Goal: Task Accomplishment & Management: Use online tool/utility

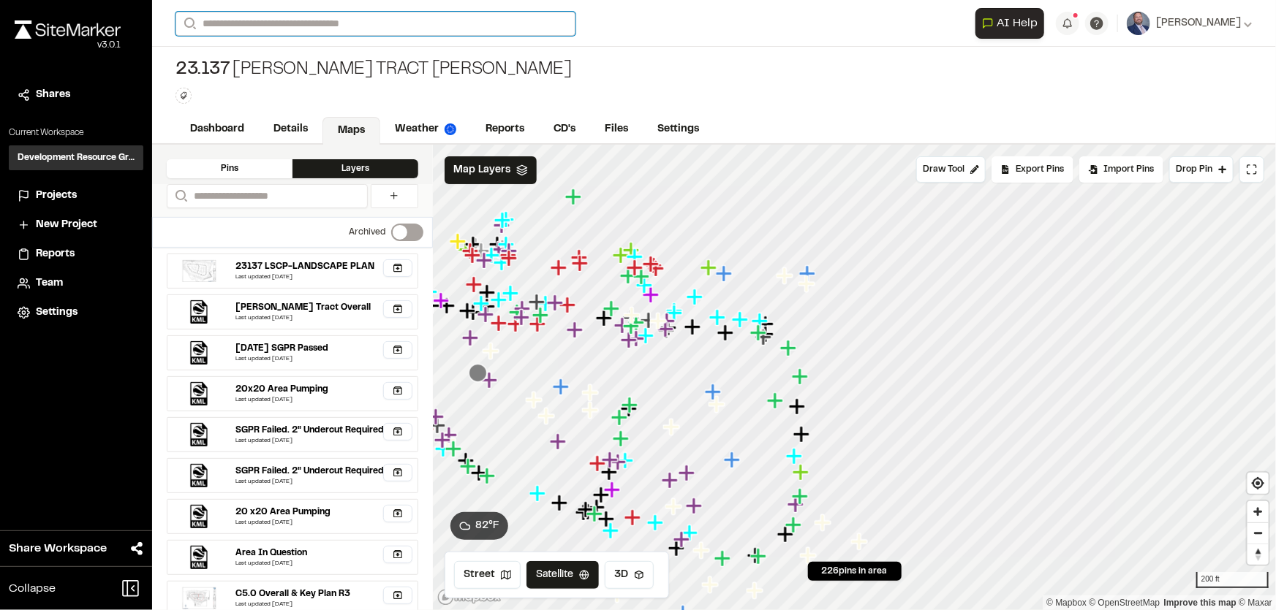
click at [307, 23] on input "Search" at bounding box center [375, 24] width 400 height 24
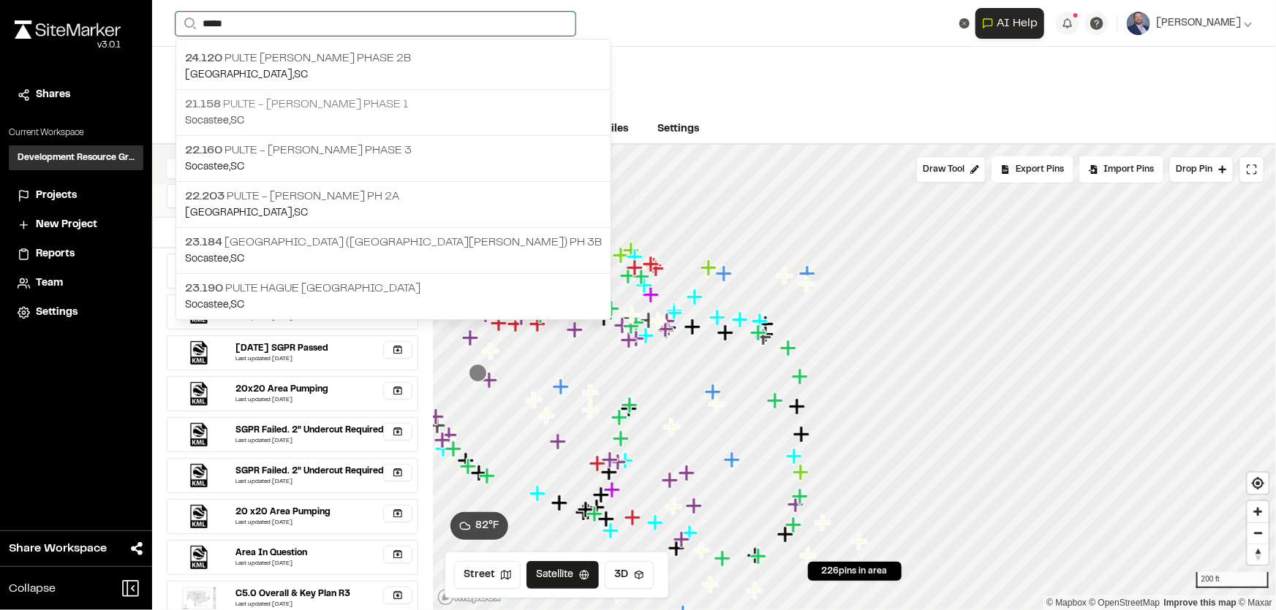
type input "*****"
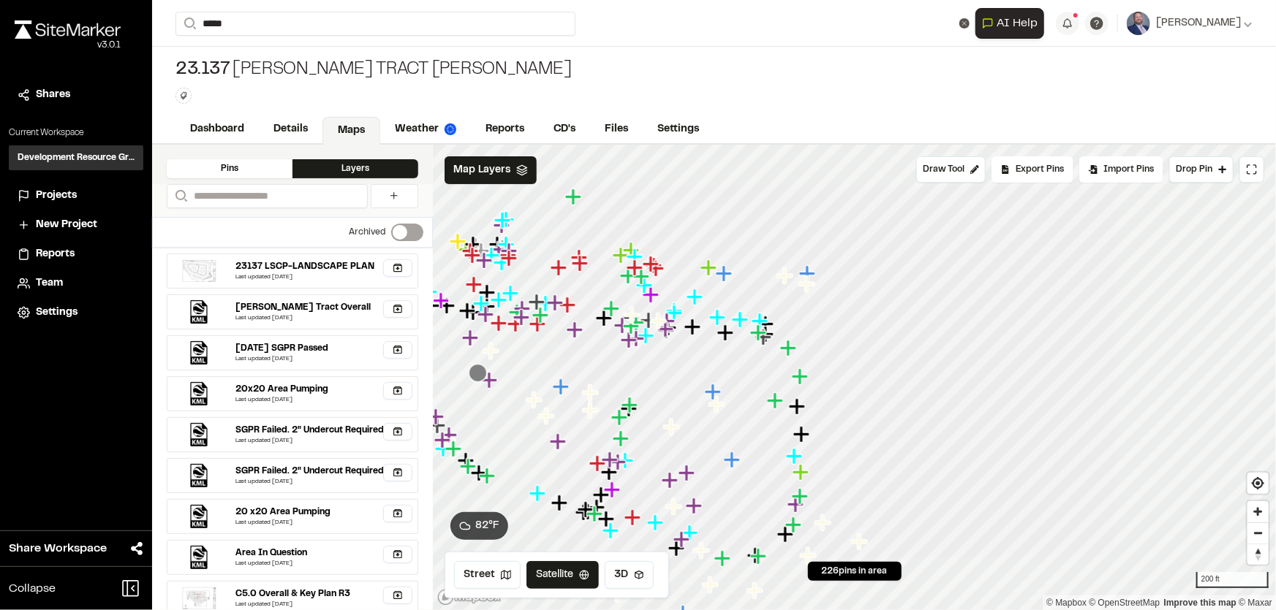
click at [312, 101] on p "21.158 Pulte - [PERSON_NAME] Phase 1" at bounding box center [393, 105] width 417 height 18
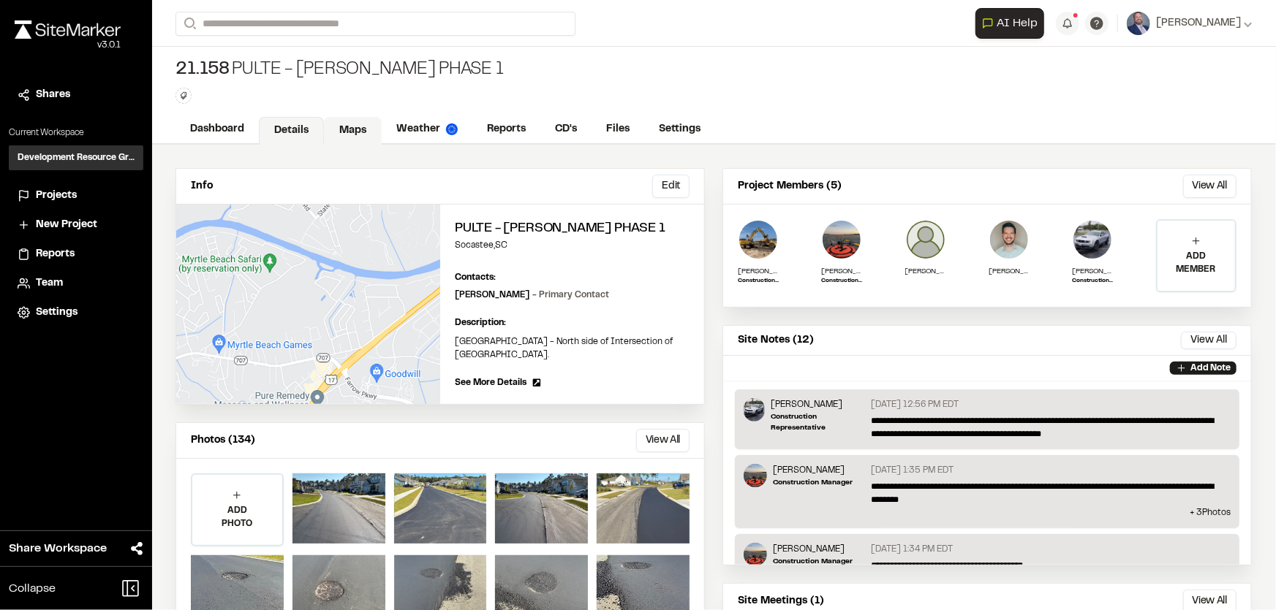
click at [356, 125] on link "Maps" at bounding box center [353, 131] width 58 height 28
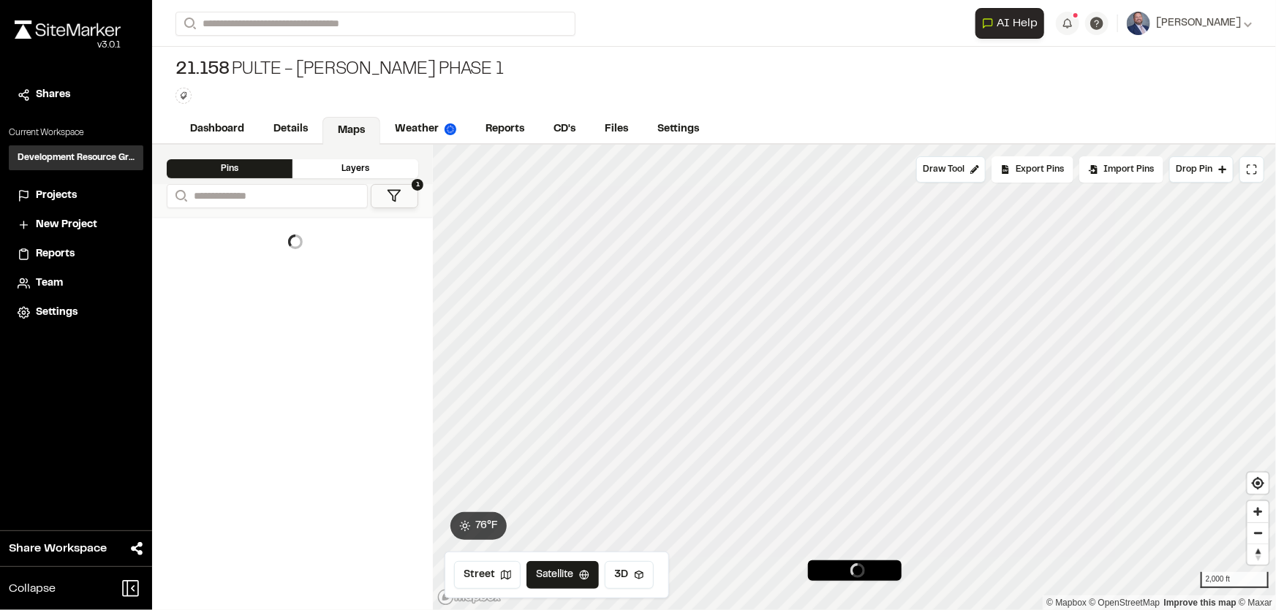
click at [343, 164] on div "Layers" at bounding box center [355, 168] width 126 height 19
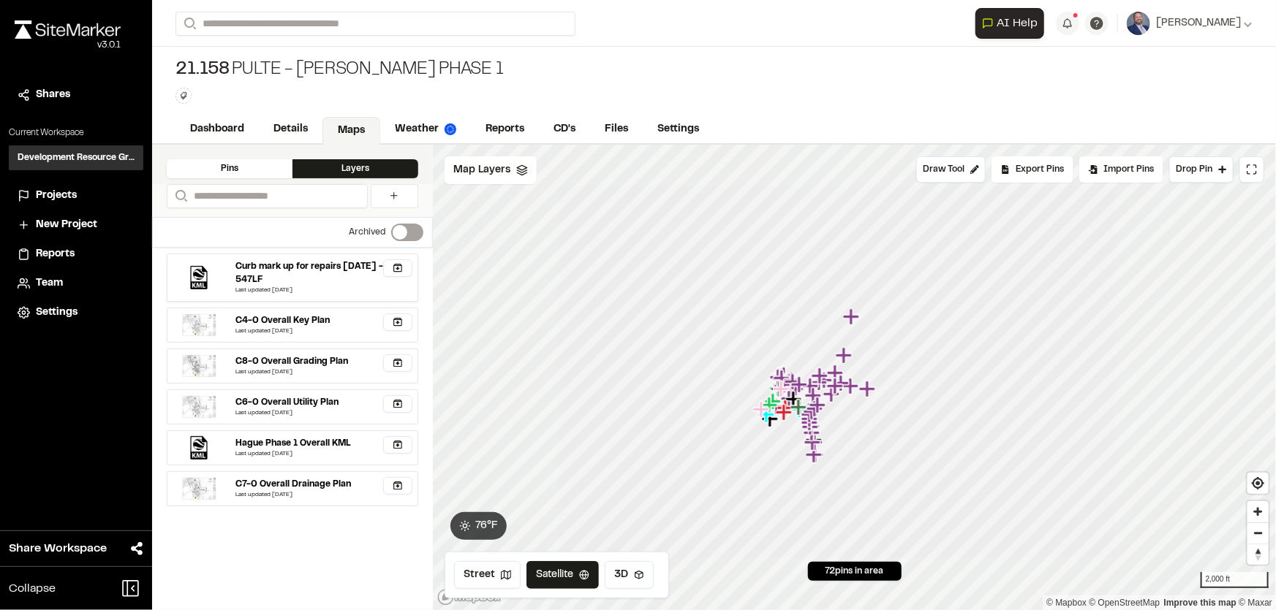
click at [320, 263] on div "Curb mark up for repairs [DATE] - 547LF" at bounding box center [321, 273] width 170 height 26
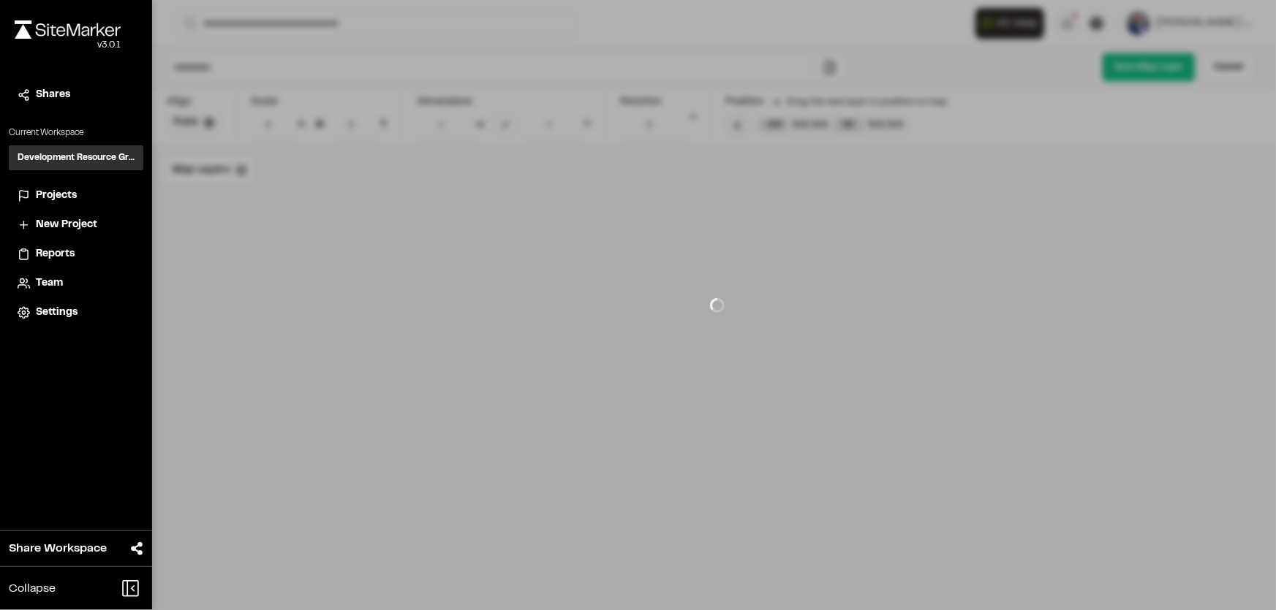
type input "**********"
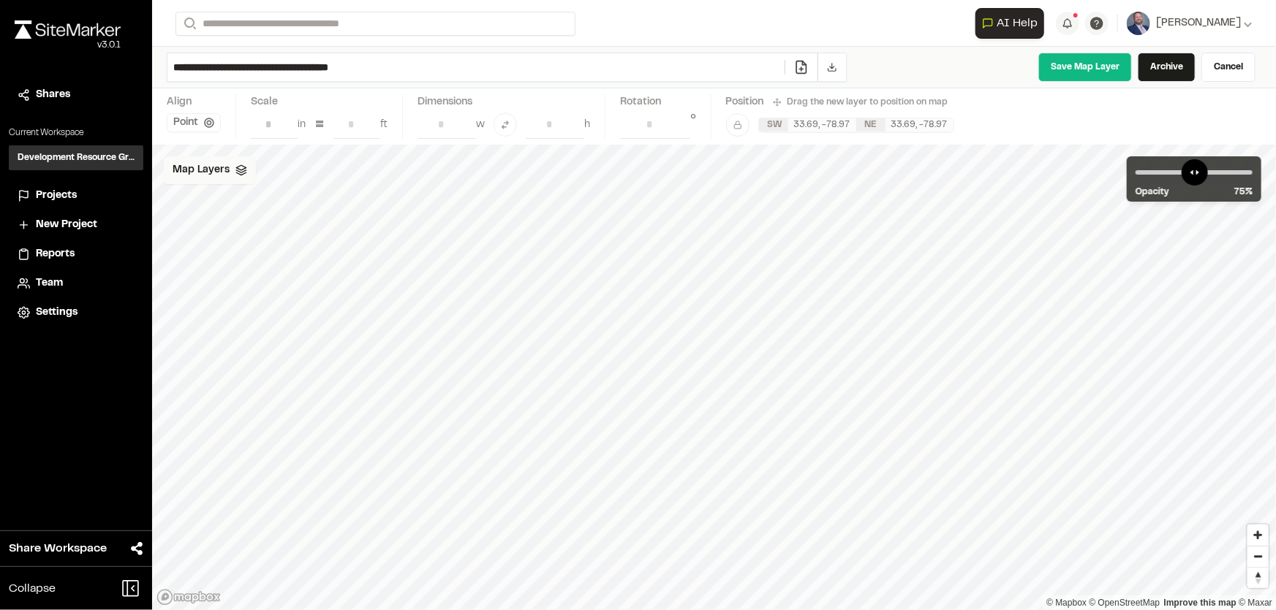
click at [245, 170] on icon at bounding box center [241, 170] width 12 height 12
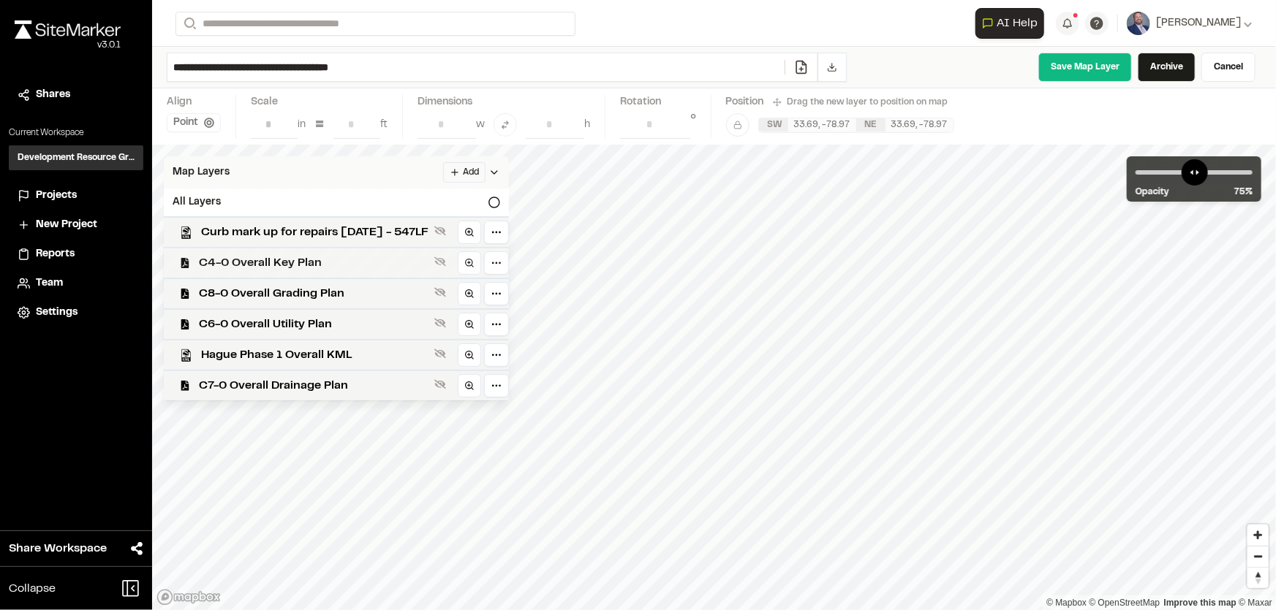
click at [335, 261] on span "C4-0 Overall Key Plan" at bounding box center [314, 263] width 230 height 18
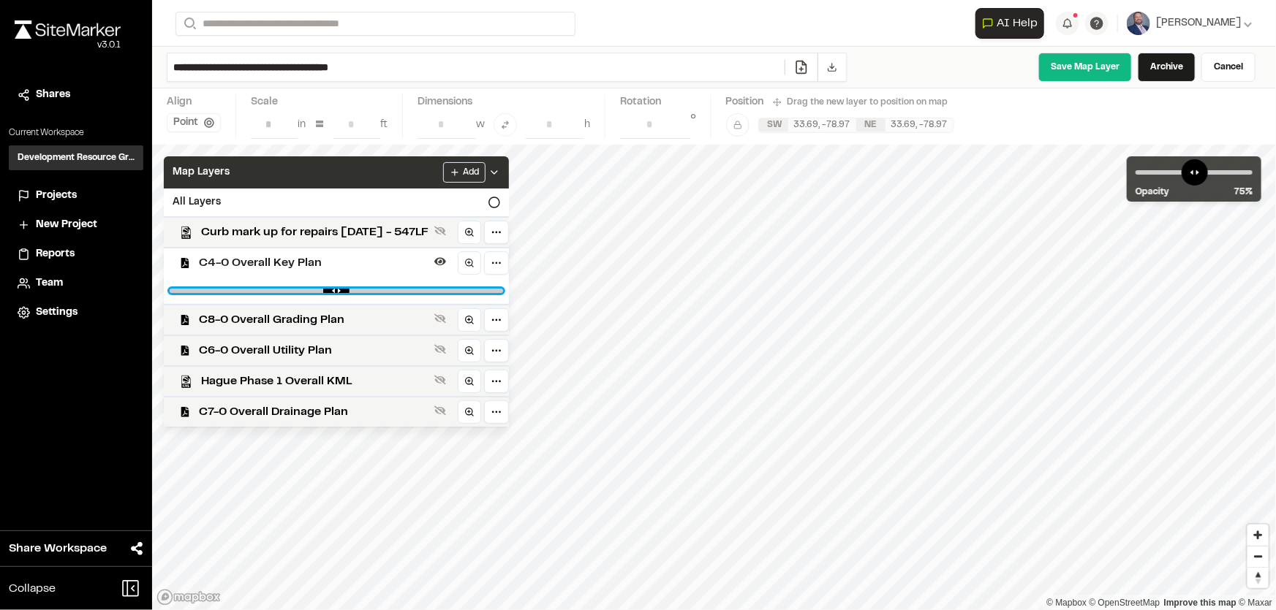
drag, startPoint x: 507, startPoint y: 289, endPoint x: 420, endPoint y: 292, distance: 87.1
type input "****"
click at [420, 292] on input "range" at bounding box center [336, 291] width 333 height 4
click at [509, 168] on div "Map Layers Add" at bounding box center [336, 172] width 345 height 32
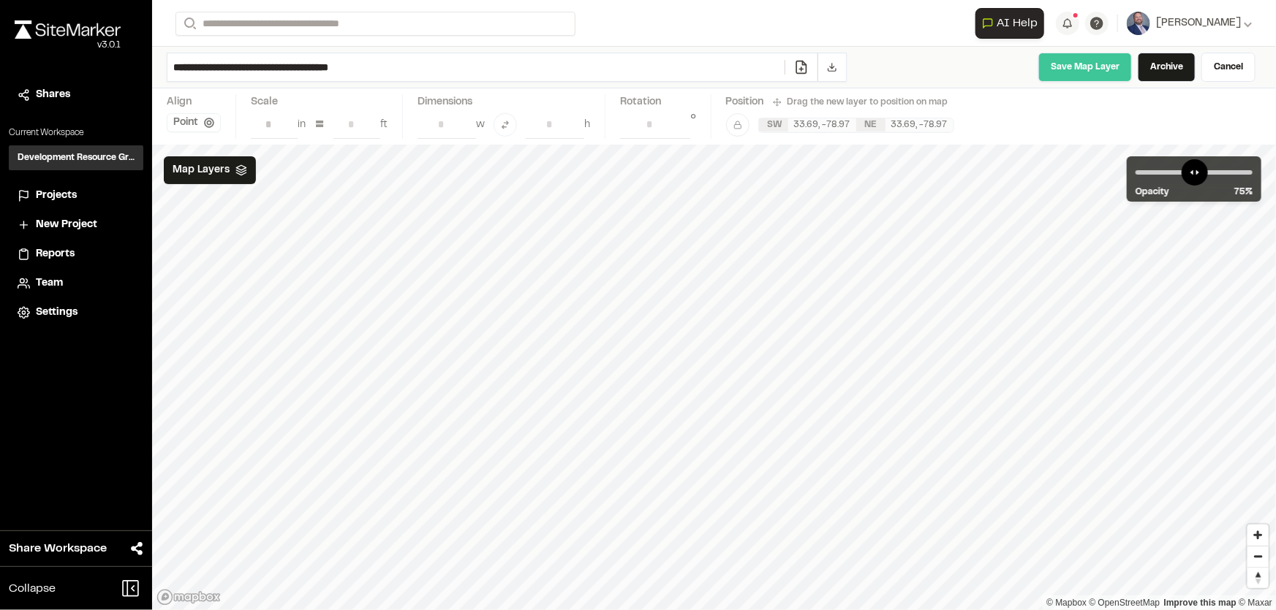
click at [1108, 64] on link "Save Map Layer" at bounding box center [1085, 67] width 94 height 29
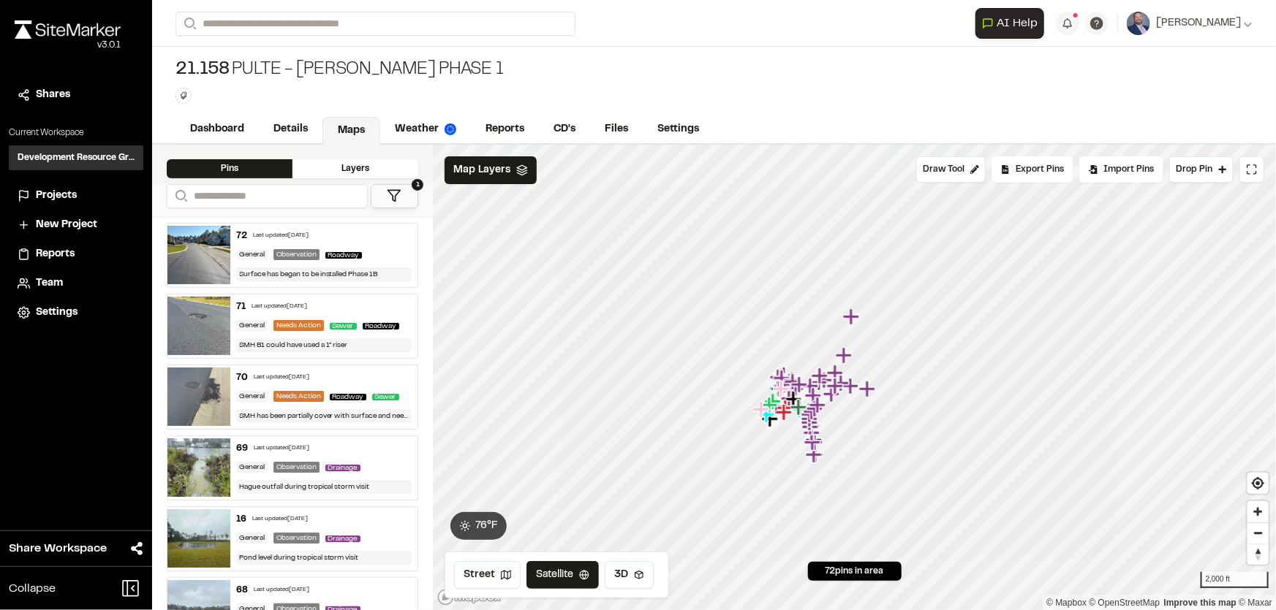
click at [341, 159] on div "Layers" at bounding box center [355, 168] width 126 height 19
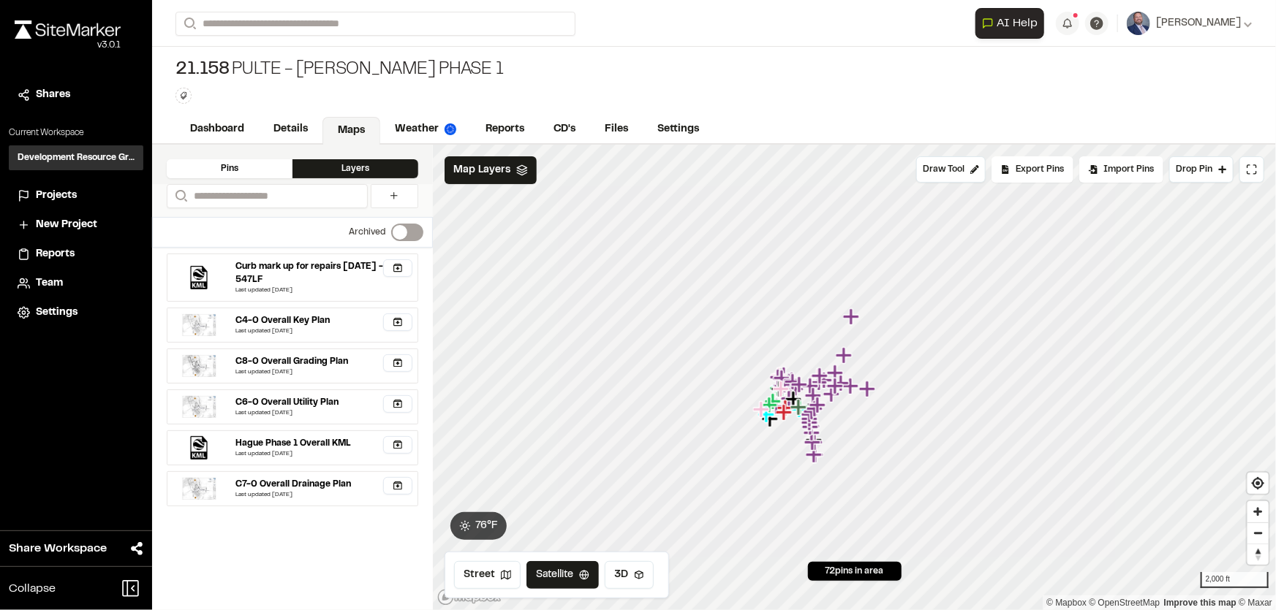
click at [339, 164] on div "Layers" at bounding box center [355, 168] width 126 height 19
click at [372, 260] on div "Curb mark up for repairs [DATE] - 547LF" at bounding box center [321, 273] width 170 height 26
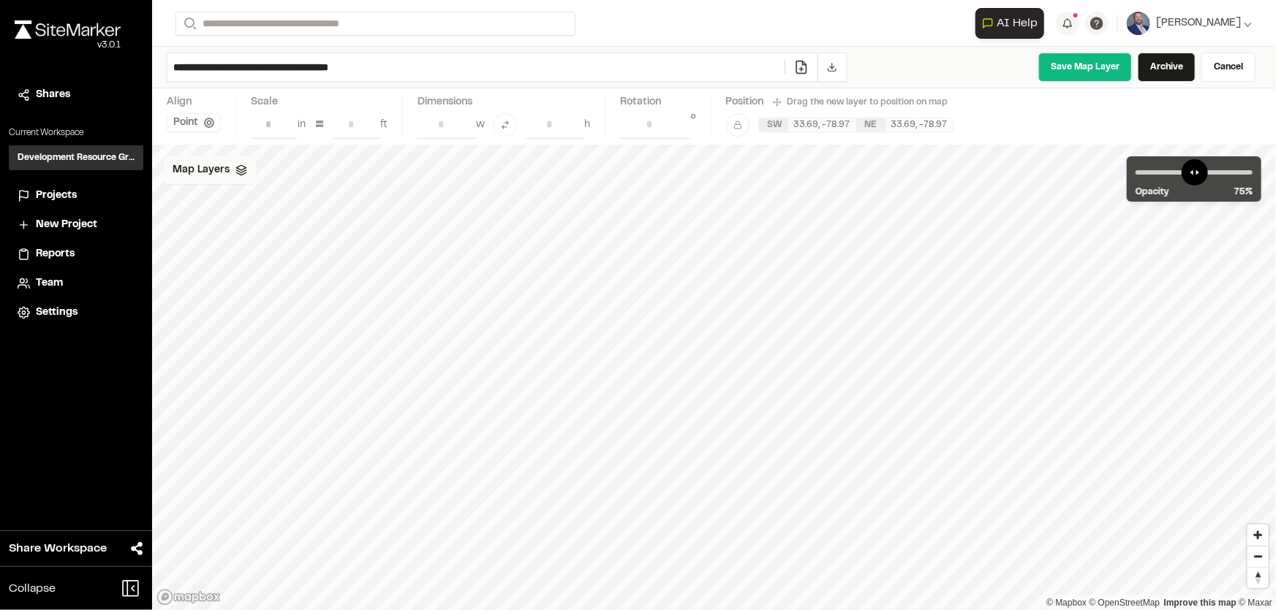
click at [239, 171] on icon at bounding box center [241, 170] width 12 height 12
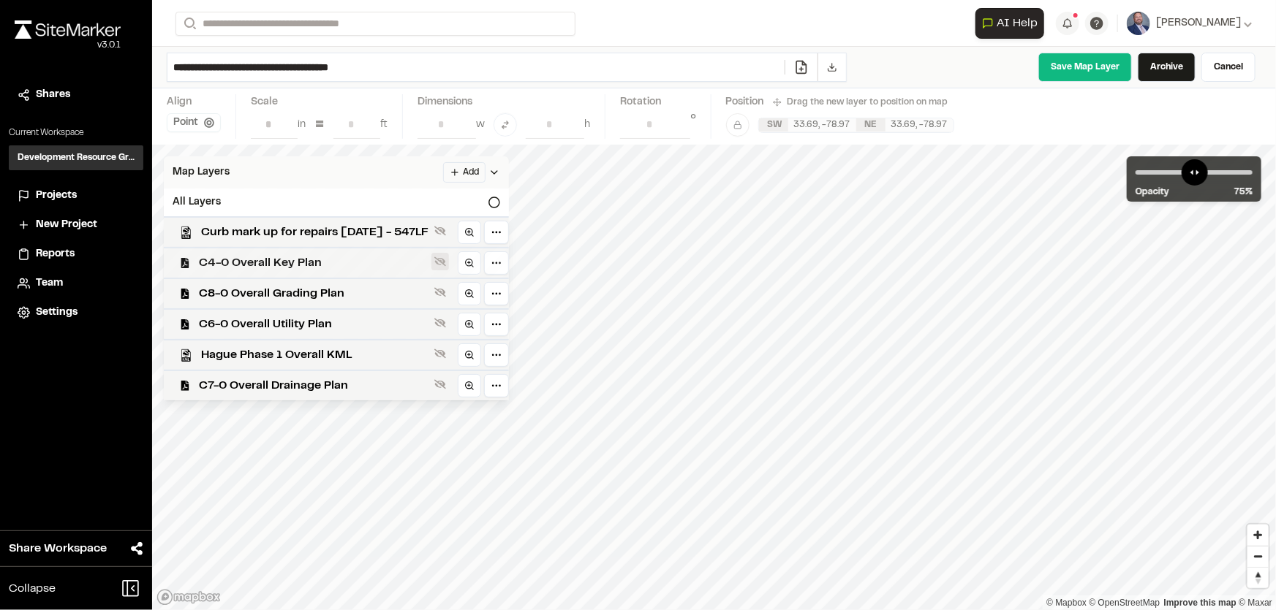
click at [446, 261] on icon at bounding box center [440, 262] width 12 height 10
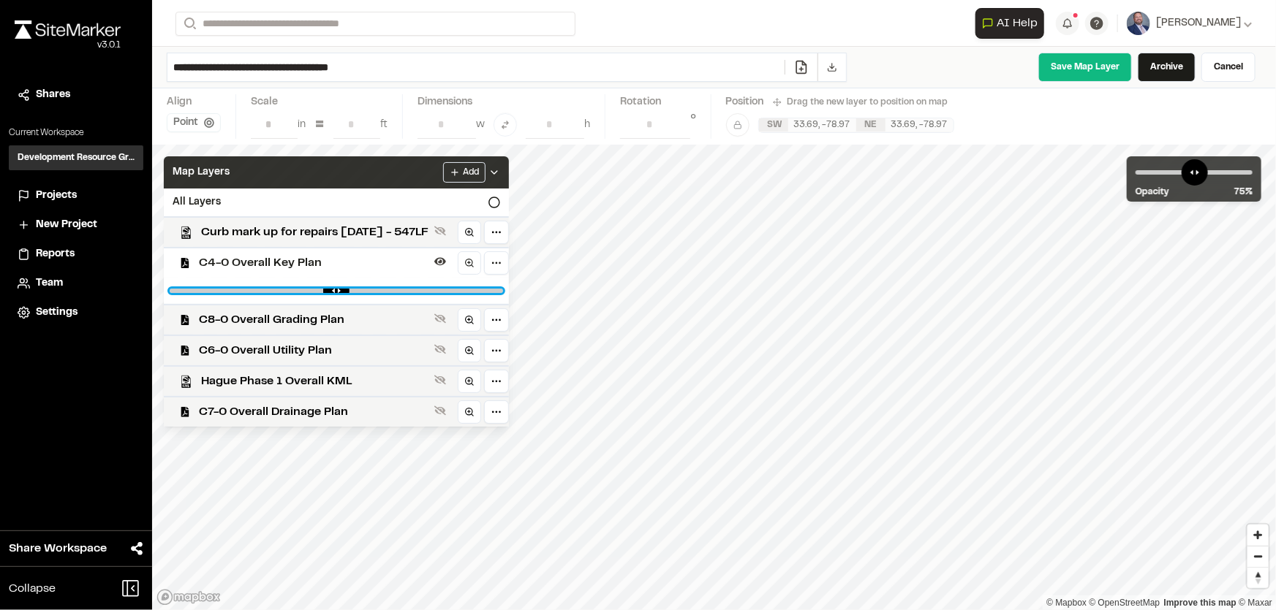
drag, startPoint x: 504, startPoint y: 288, endPoint x: 414, endPoint y: 284, distance: 90.8
type input "***"
click at [414, 289] on input "range" at bounding box center [336, 291] width 333 height 4
click at [500, 168] on icon at bounding box center [494, 173] width 12 height 12
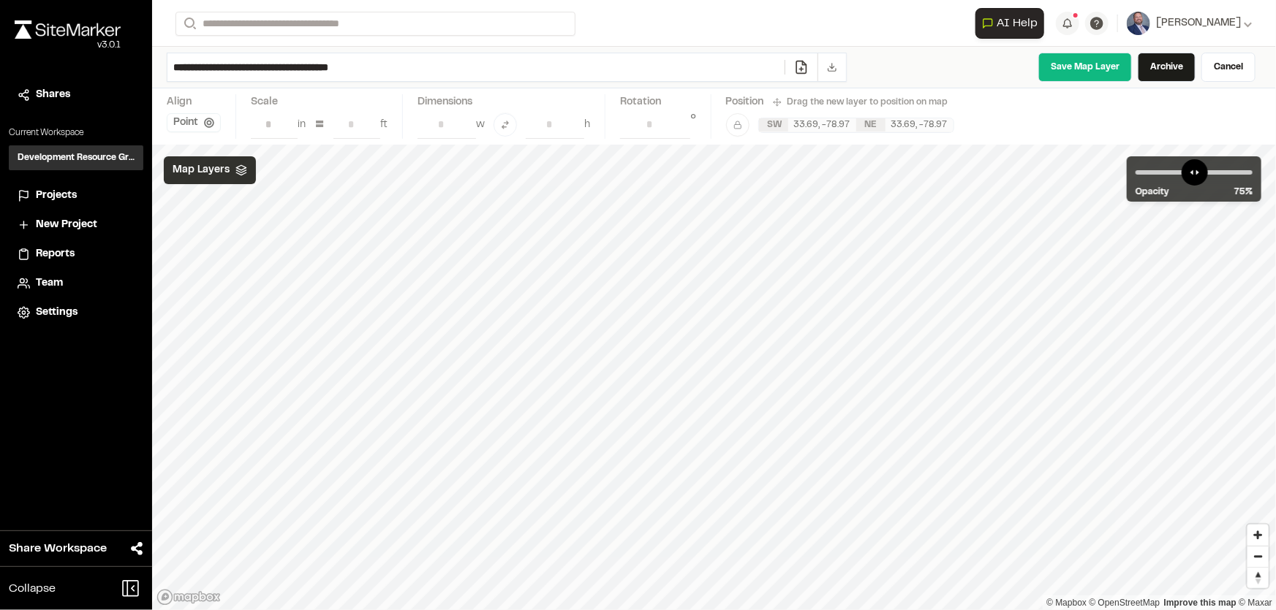
click at [822, 62] on button at bounding box center [831, 67] width 29 height 28
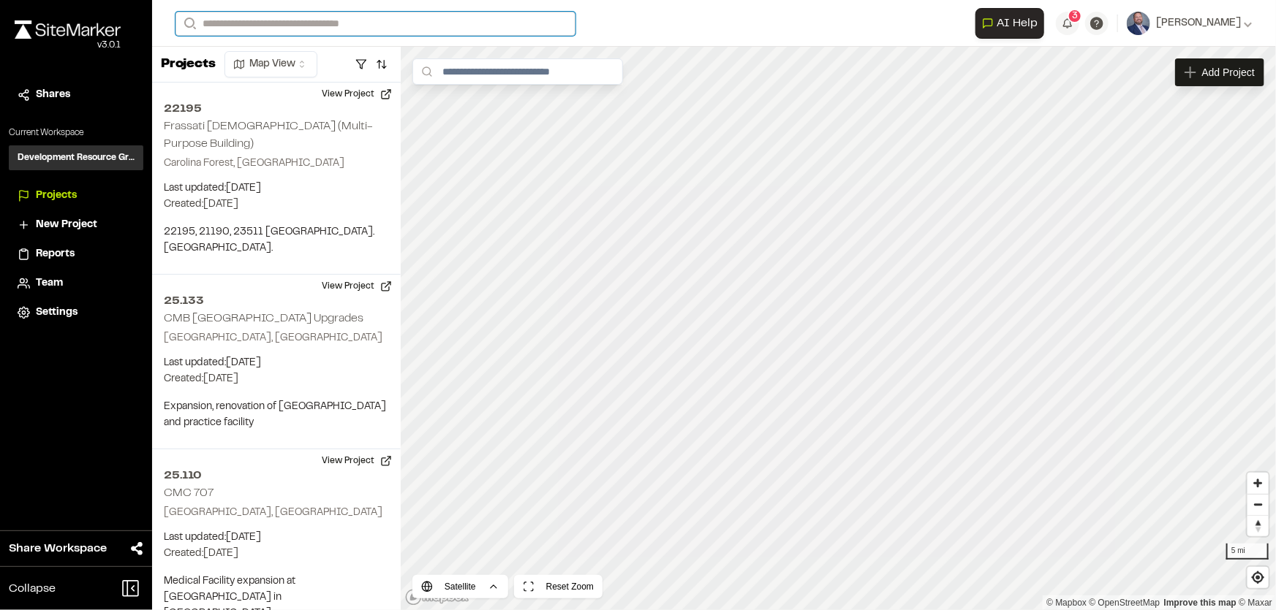
click at [243, 23] on input "Search" at bounding box center [375, 24] width 400 height 24
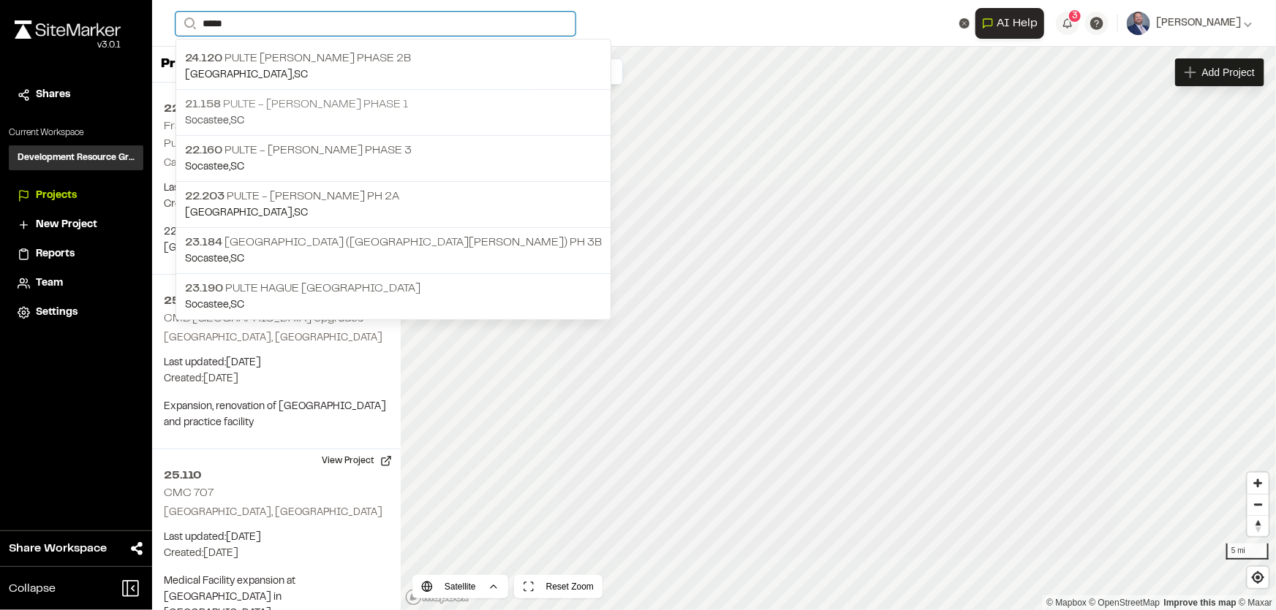
type input "*****"
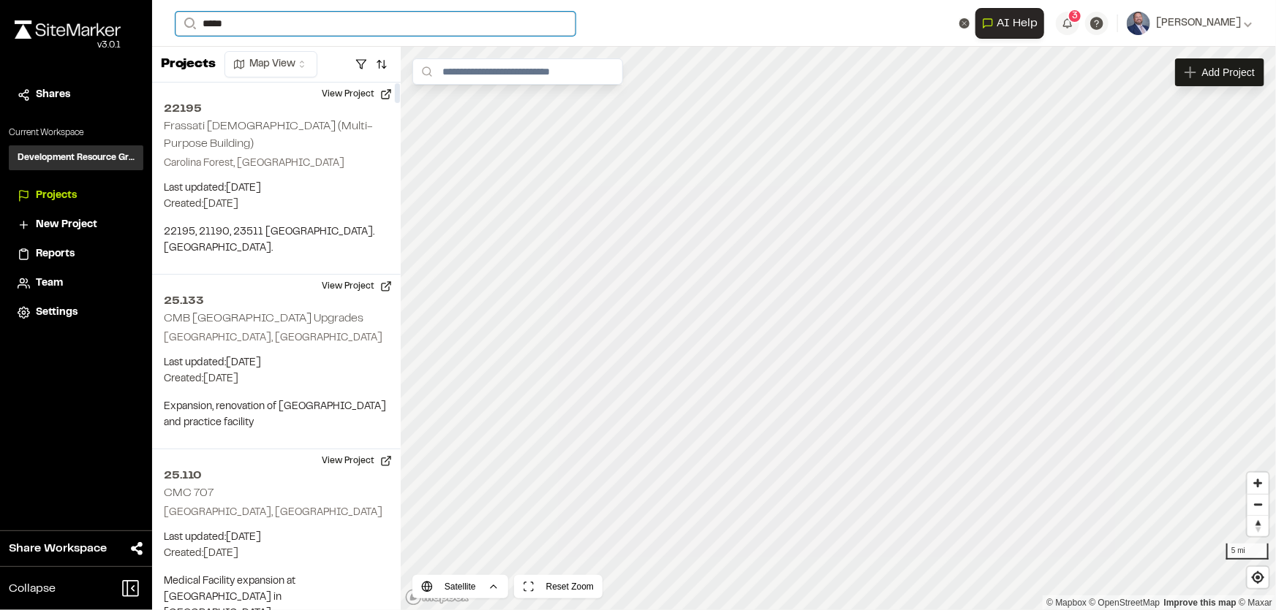
click at [256, 20] on input "*****" at bounding box center [375, 24] width 400 height 24
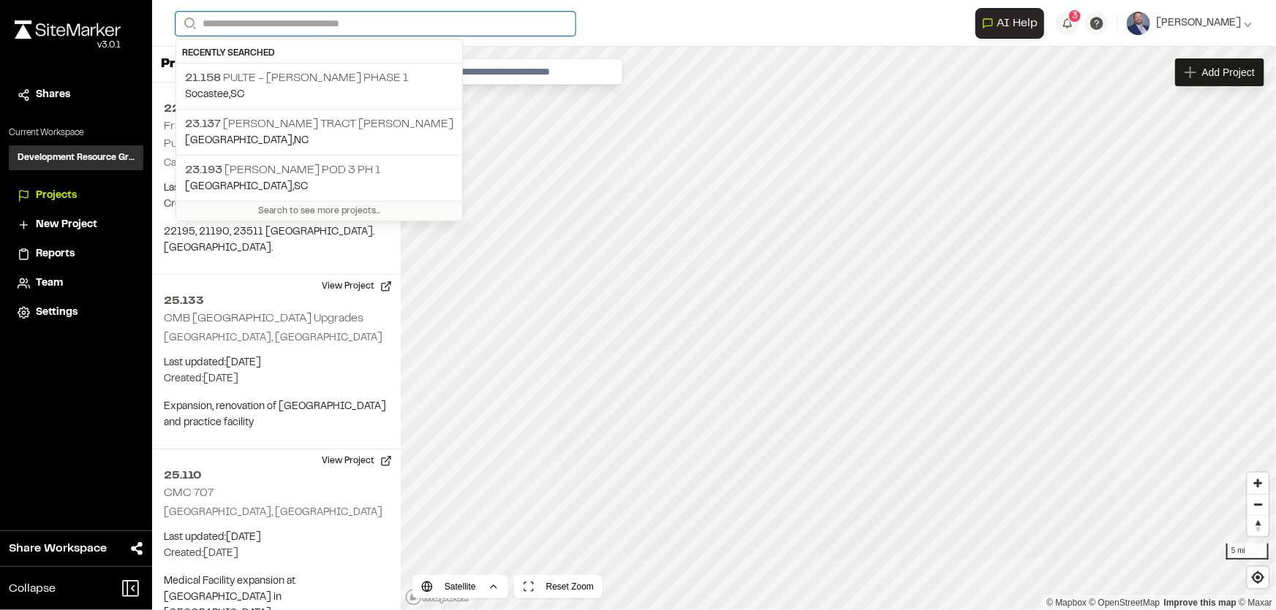
click at [211, 21] on input "Search" at bounding box center [375, 24] width 400 height 24
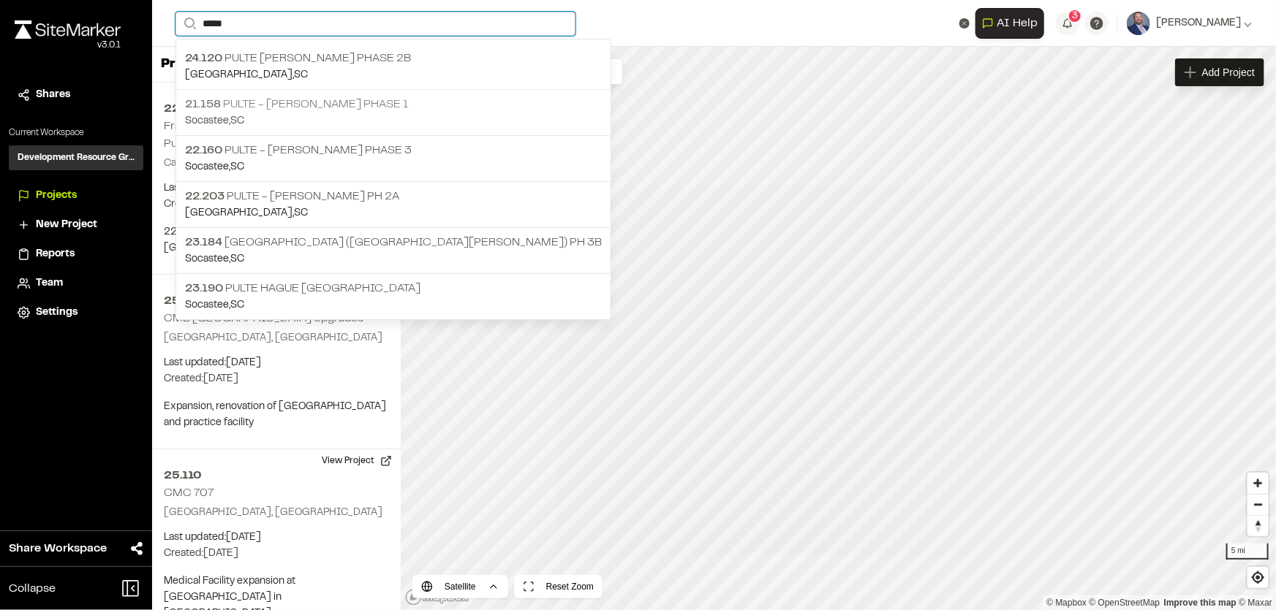
type input "*****"
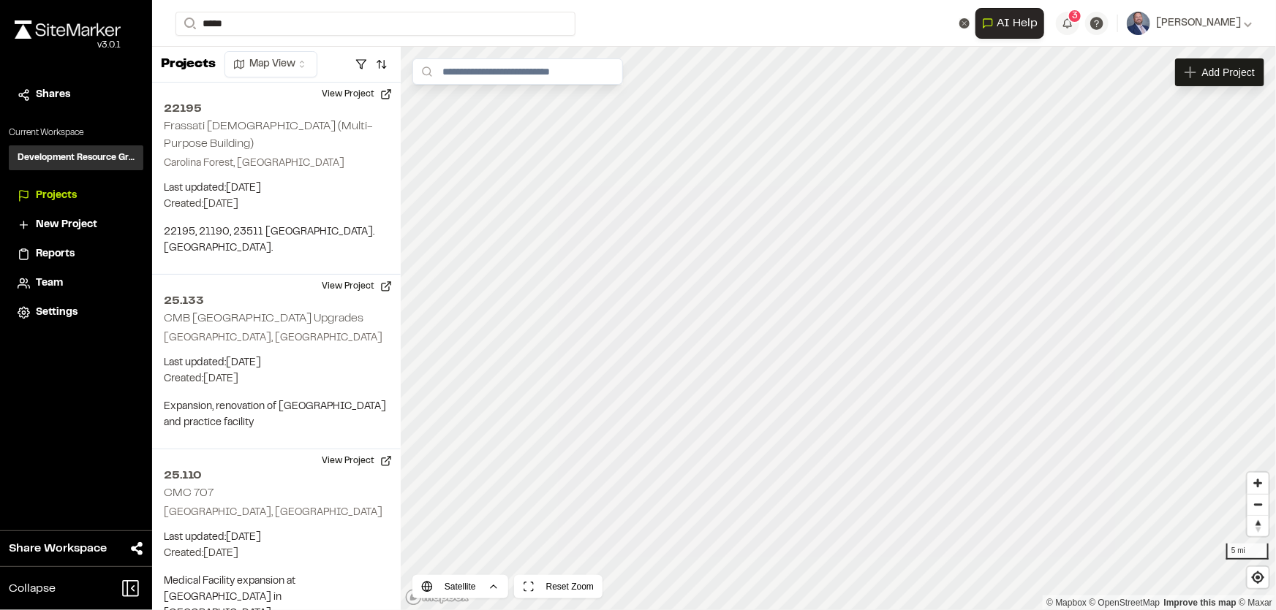
click at [306, 102] on p "21.158 Pulte - [PERSON_NAME] Phase 1" at bounding box center [393, 105] width 417 height 18
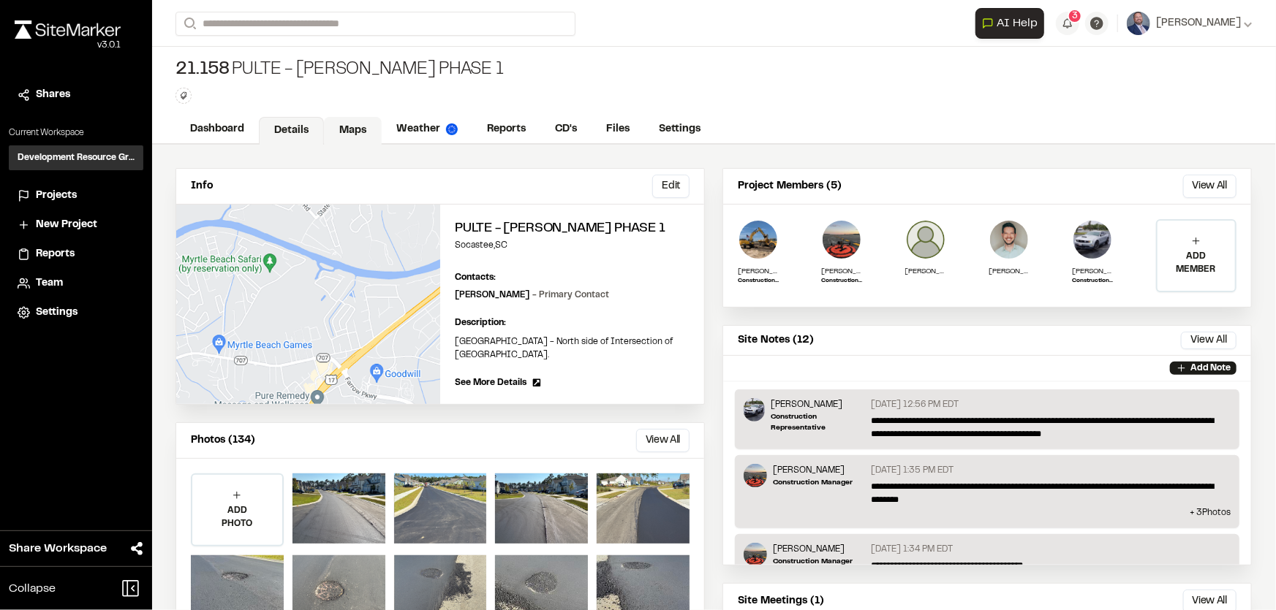
click at [358, 121] on link "Maps" at bounding box center [353, 131] width 58 height 28
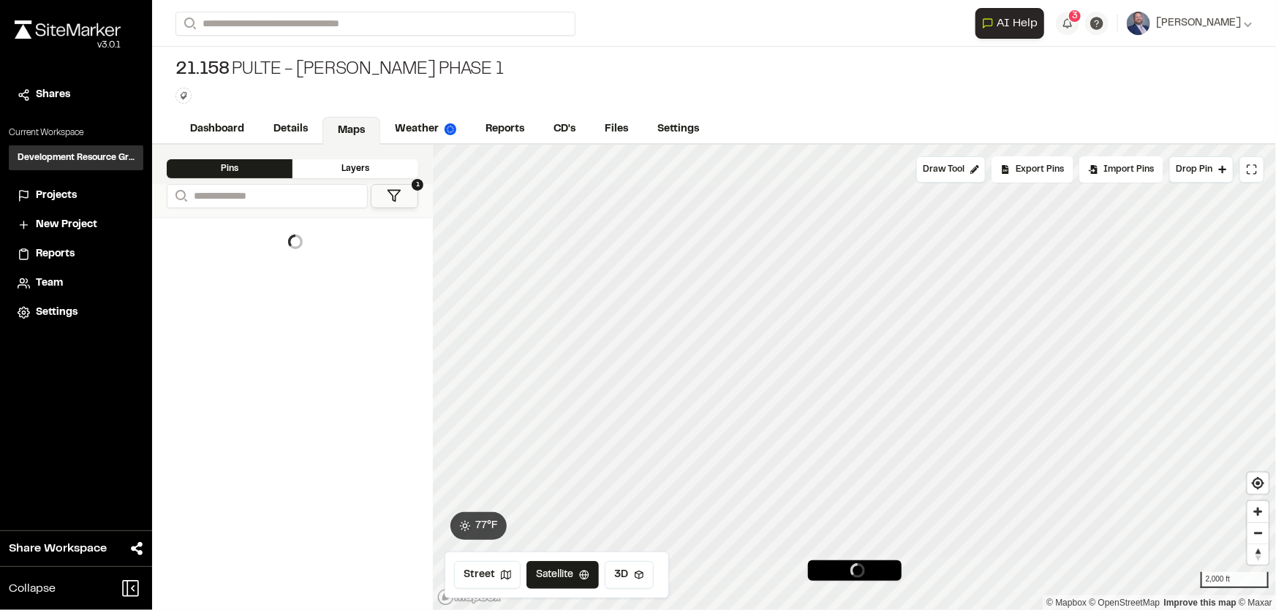
click at [349, 163] on div "Layers" at bounding box center [355, 168] width 126 height 19
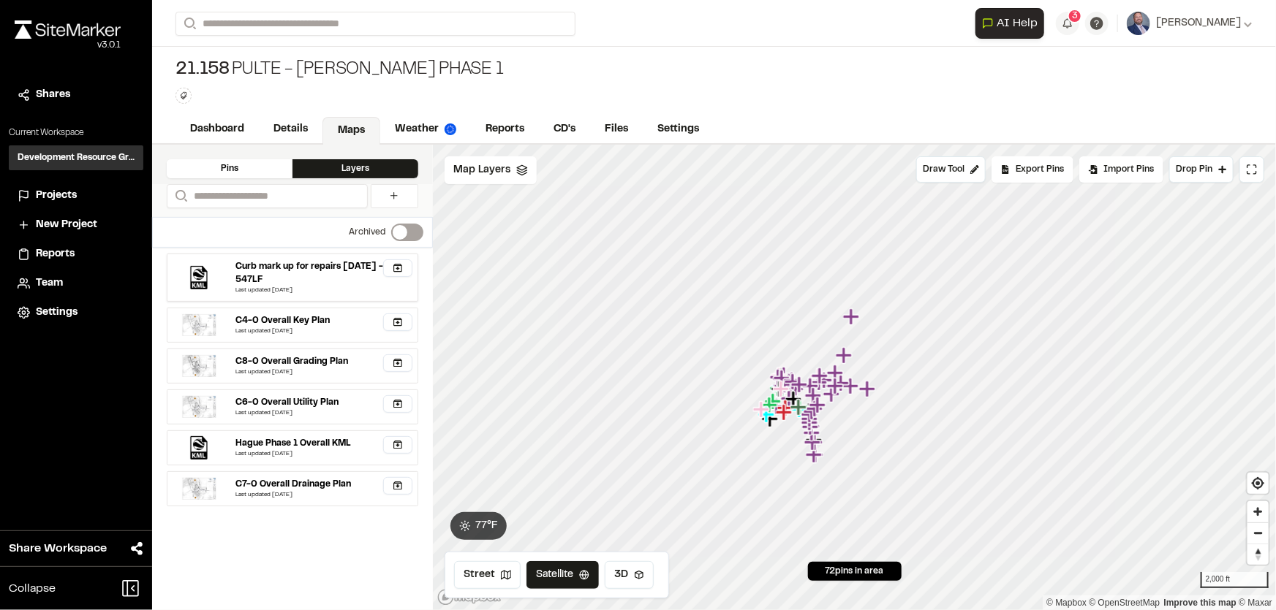
click at [368, 270] on div "Curb mark up for repairs [DATE] - 547LF" at bounding box center [321, 273] width 170 height 26
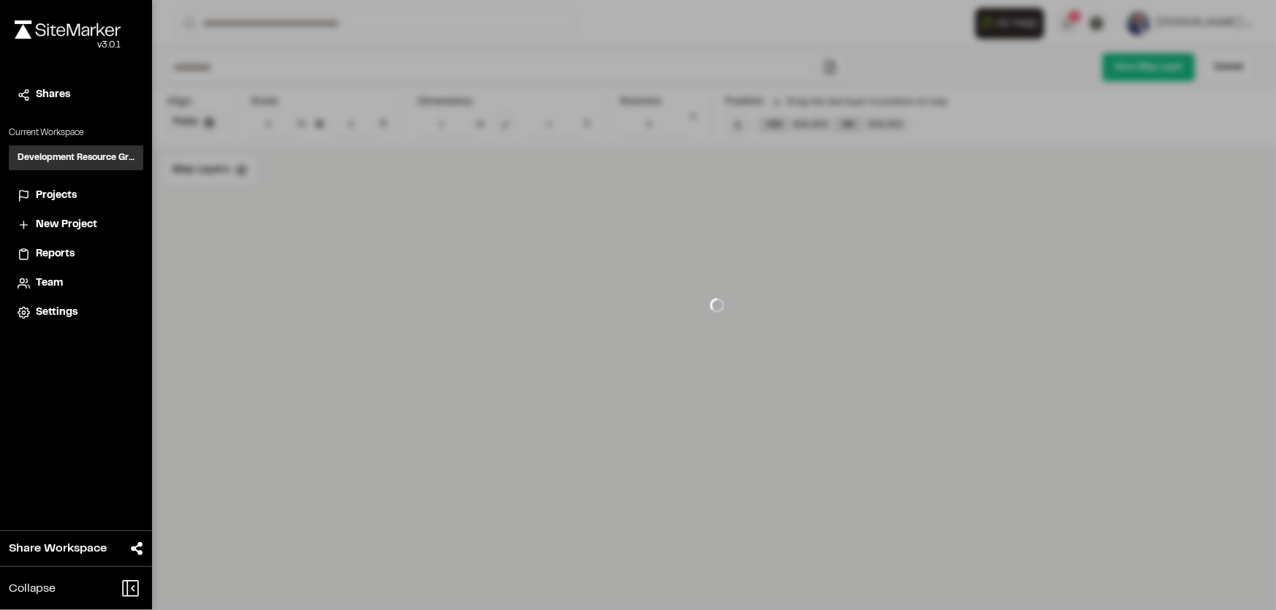
type input "**********"
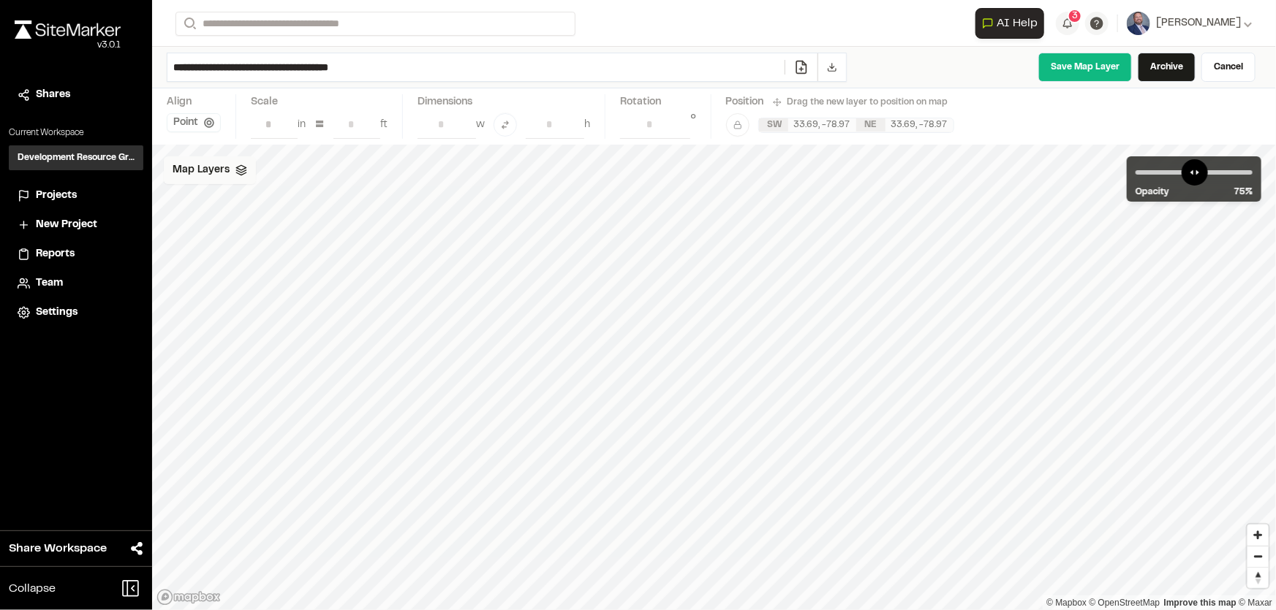
click at [227, 172] on span "Map Layers" at bounding box center [201, 170] width 57 height 16
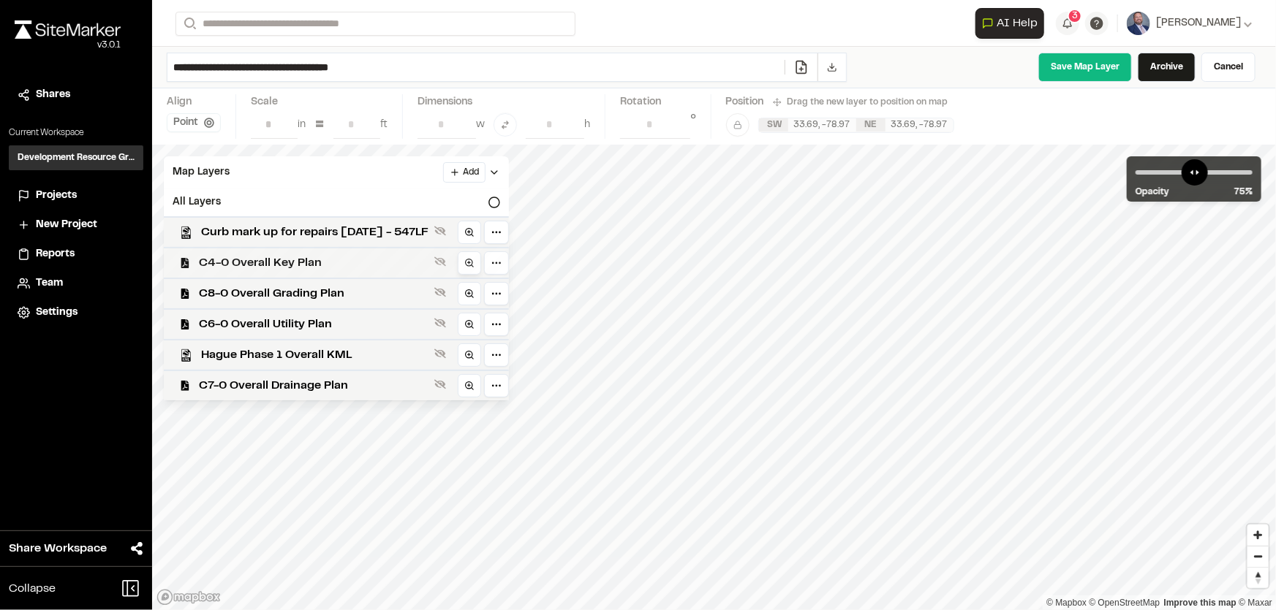
click at [481, 260] on link at bounding box center [469, 262] width 23 height 23
click at [449, 263] on button at bounding box center [440, 262] width 18 height 18
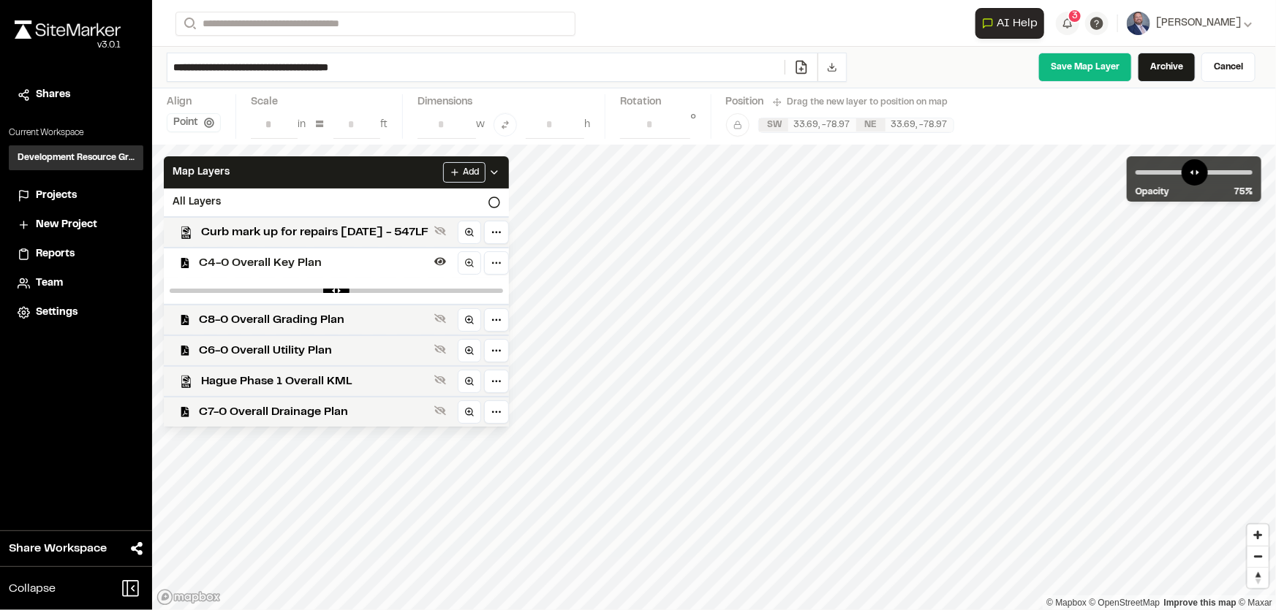
drag, startPoint x: 506, startPoint y: 284, endPoint x: 445, endPoint y: 287, distance: 60.8
click at [445, 287] on div at bounding box center [336, 291] width 345 height 26
click at [500, 167] on icon at bounding box center [494, 173] width 12 height 12
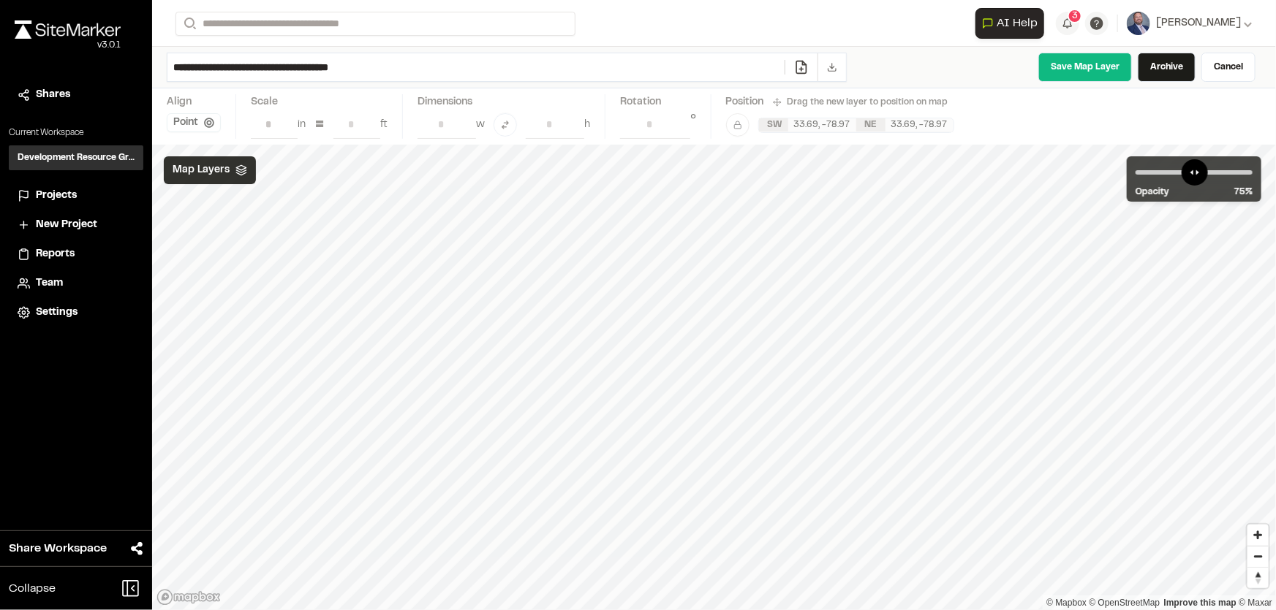
click at [837, 62] on button at bounding box center [831, 67] width 29 height 28
click at [238, 177] on div "Map Layers" at bounding box center [210, 170] width 92 height 28
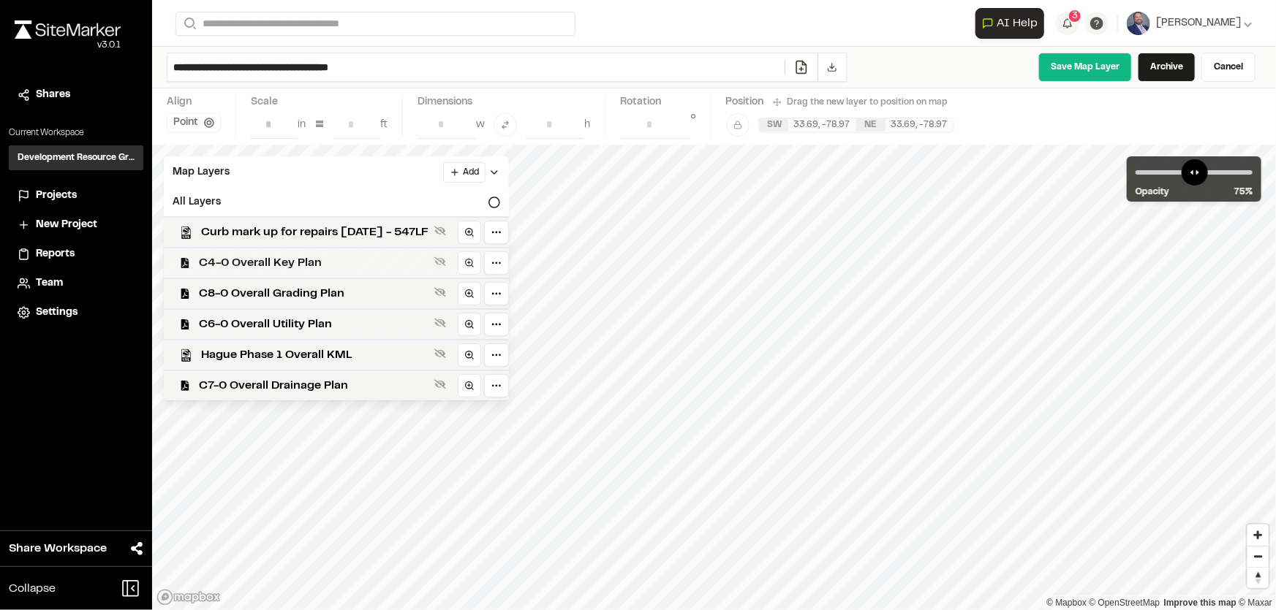
click at [338, 257] on span "C4-0 Overall Key Plan" at bounding box center [314, 263] width 230 height 18
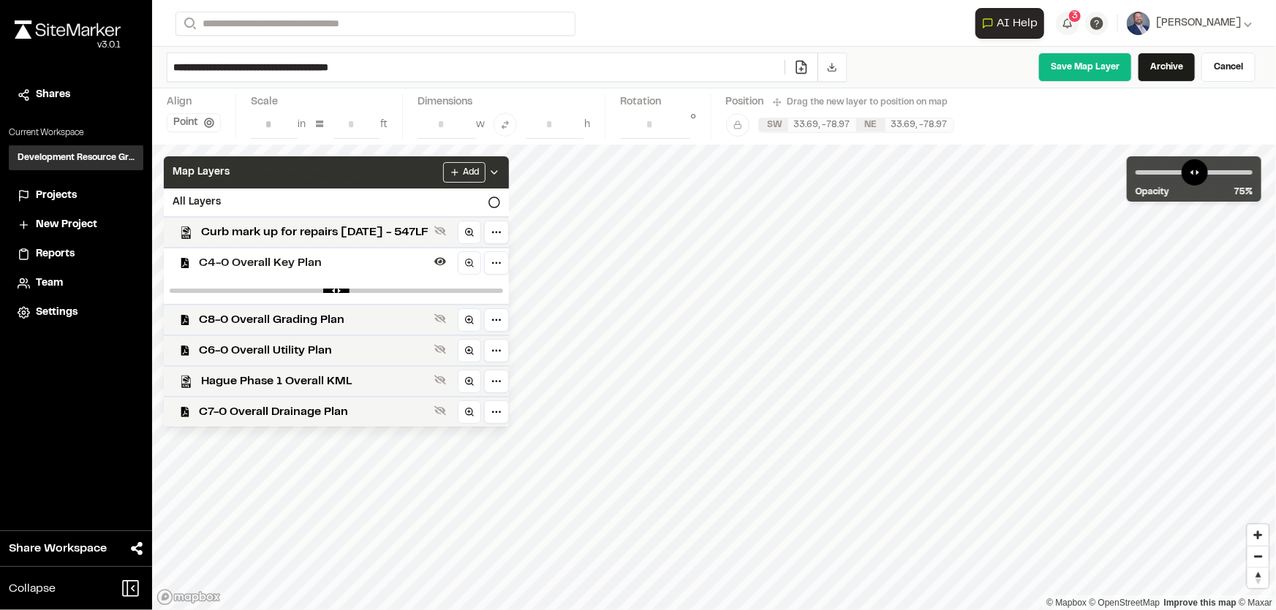
click at [500, 164] on div "Add" at bounding box center [471, 172] width 57 height 20
